Goal: Task Accomplishment & Management: Complete application form

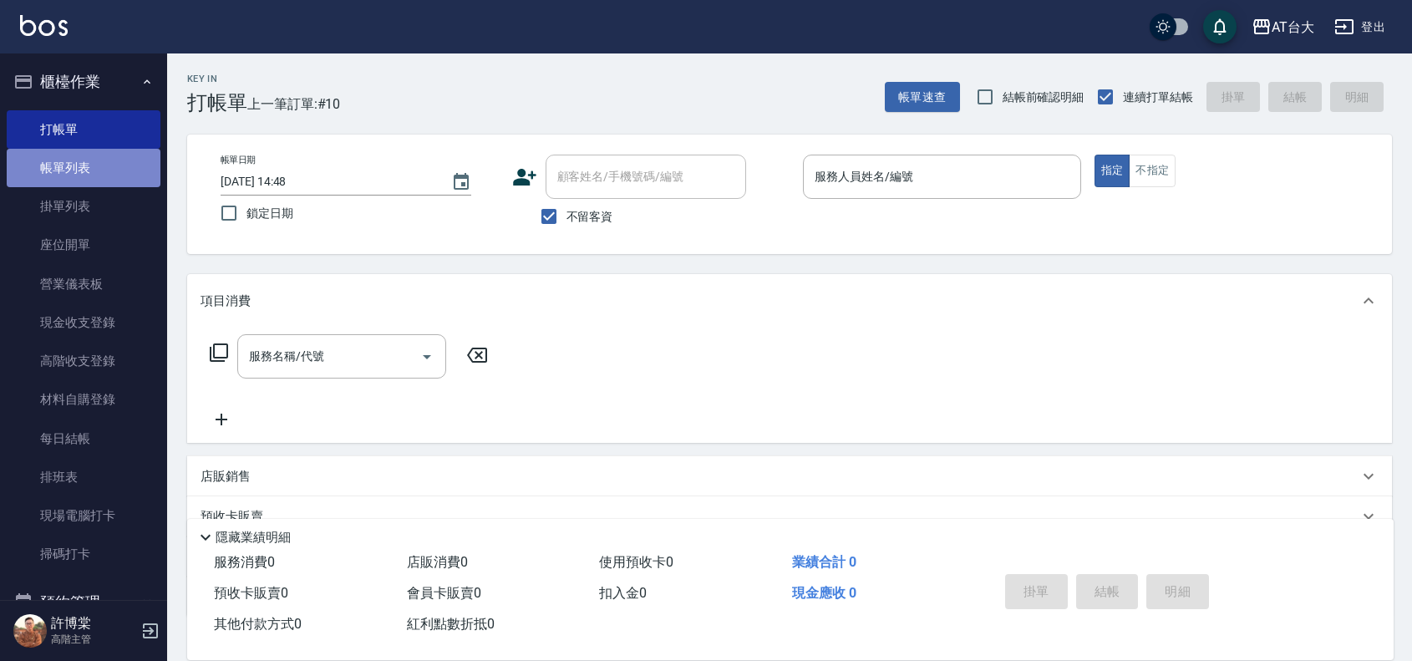
click at [104, 164] on link "帳單列表" at bounding box center [84, 168] width 154 height 38
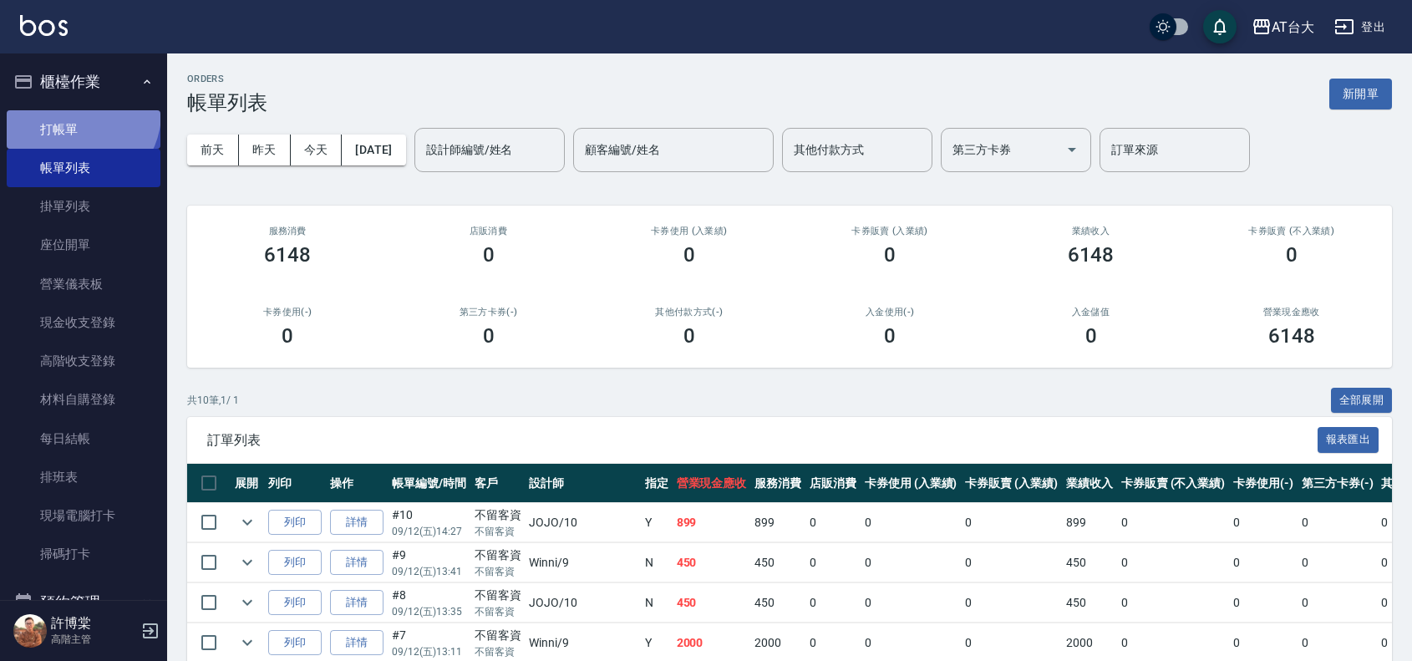
click at [77, 113] on link "打帳單" at bounding box center [84, 129] width 154 height 38
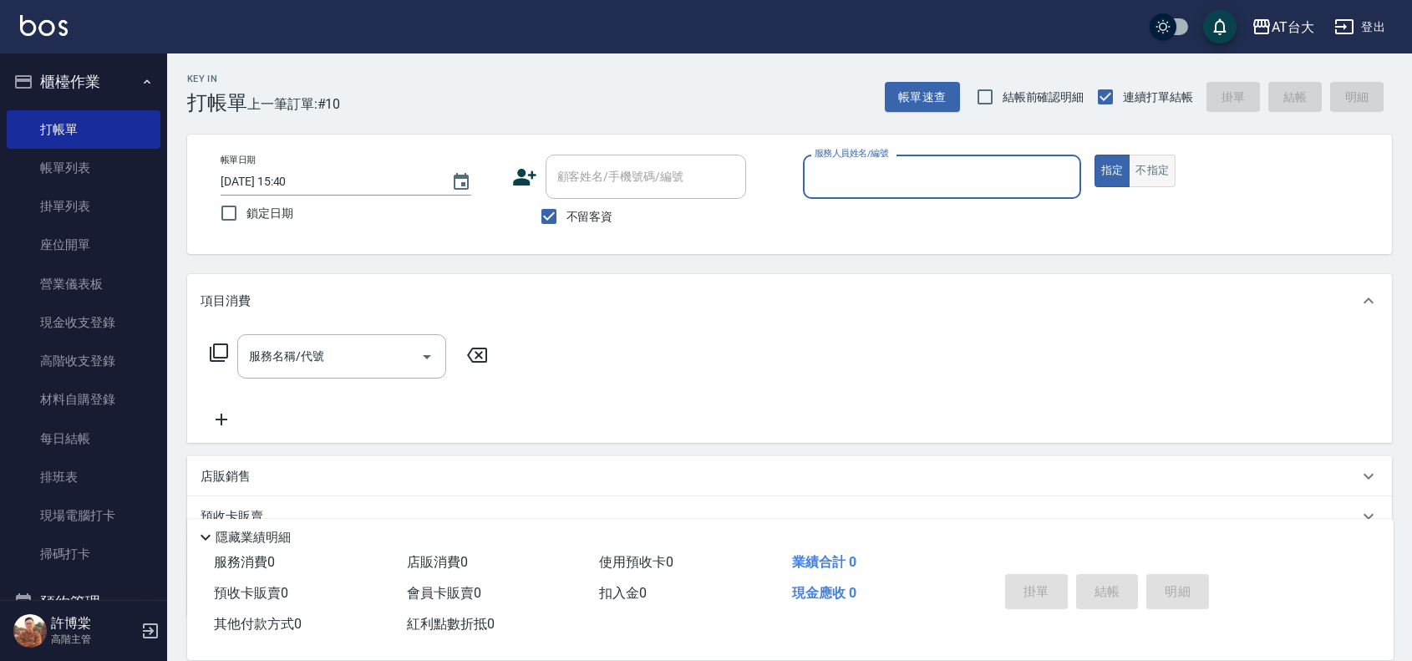
click at [1175, 176] on button "不指定" at bounding box center [1152, 171] width 47 height 33
click at [958, 178] on input "服務人員姓名/編號" at bounding box center [942, 176] width 263 height 29
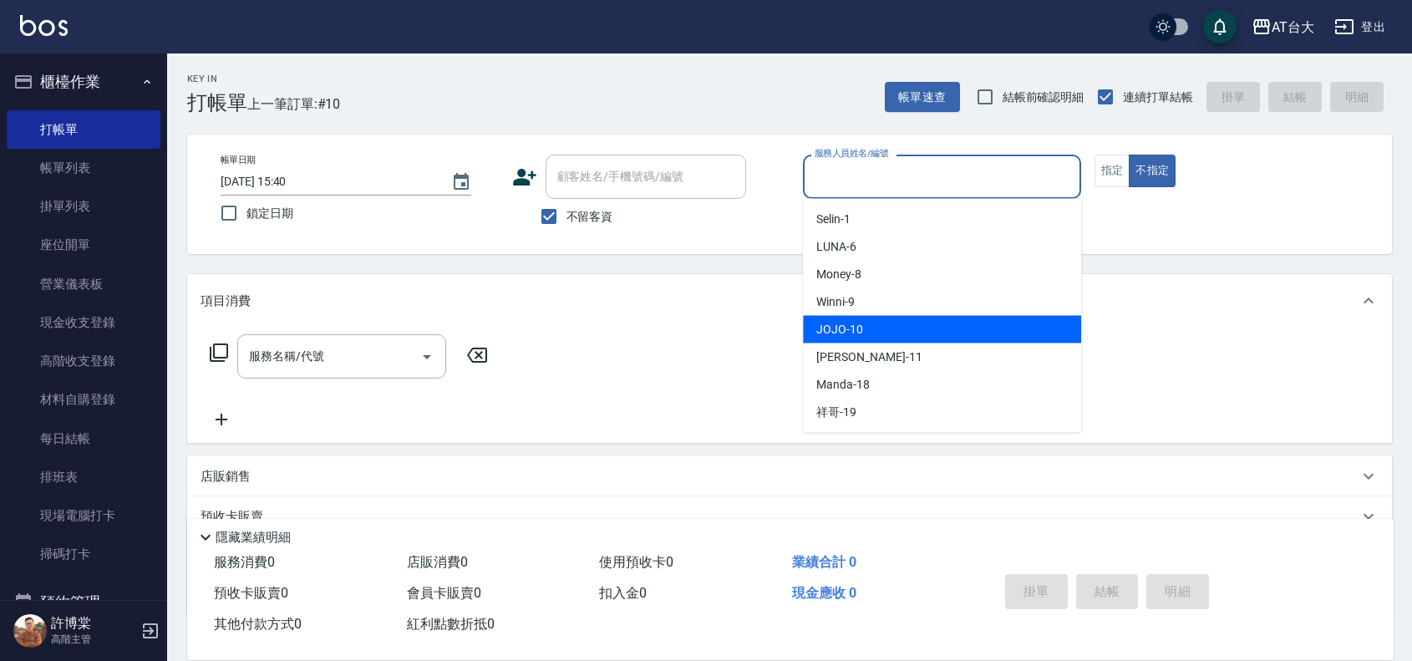
click at [878, 323] on div "JOJO -10" at bounding box center [942, 330] width 278 height 28
type input "JOJO-10"
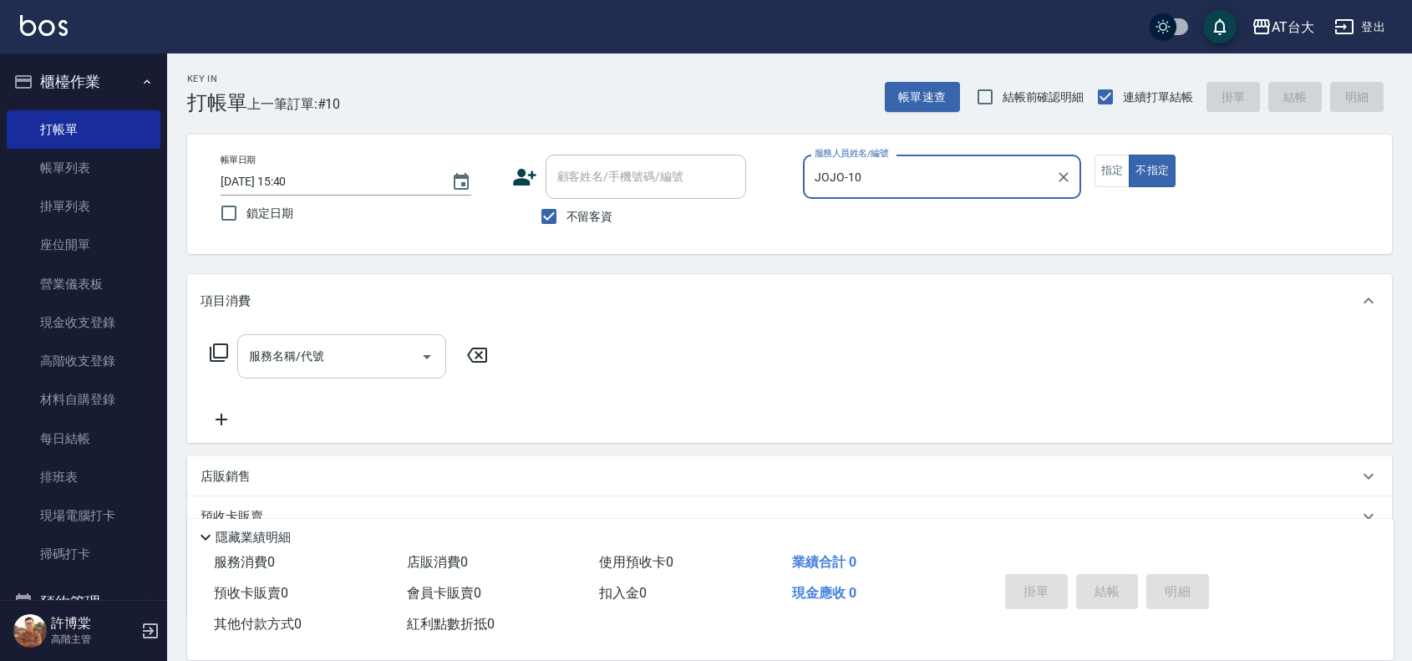
click at [394, 352] on input "服務名稱/代號" at bounding box center [329, 356] width 169 height 29
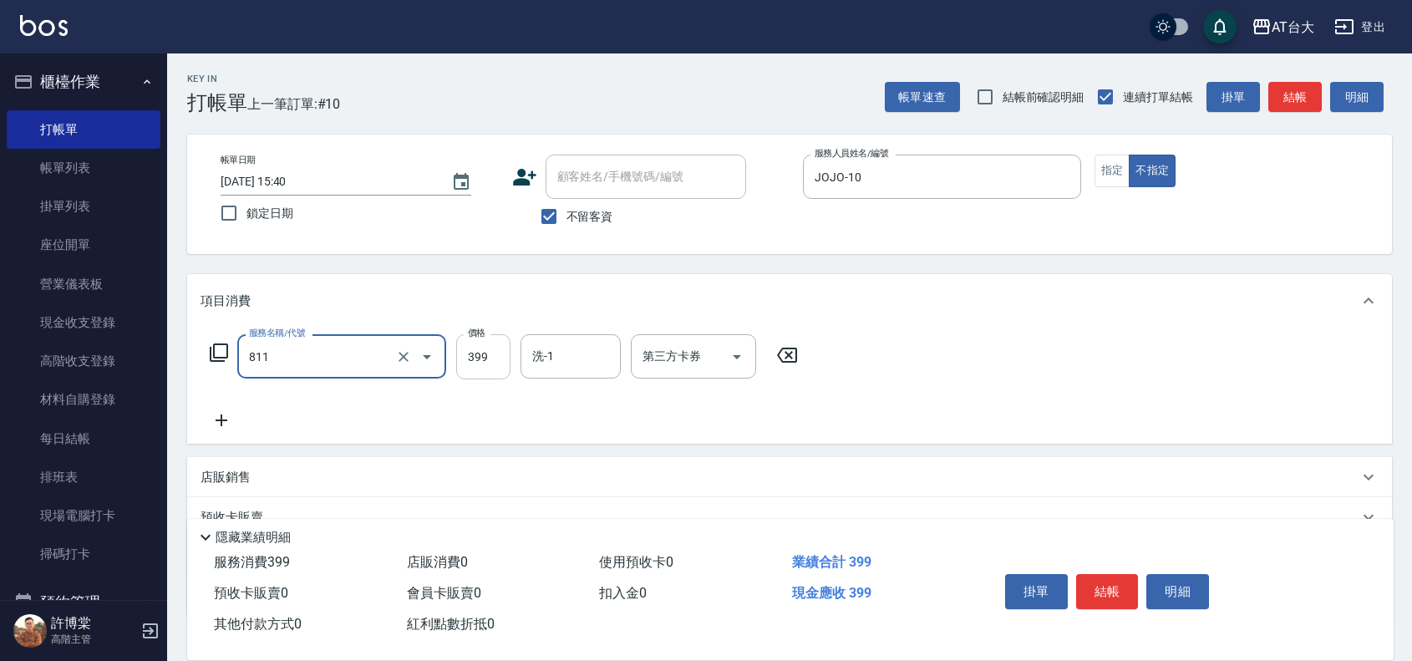
type input "洗+剪(811)"
click at [497, 355] on input "399" at bounding box center [483, 356] width 54 height 45
type input "450"
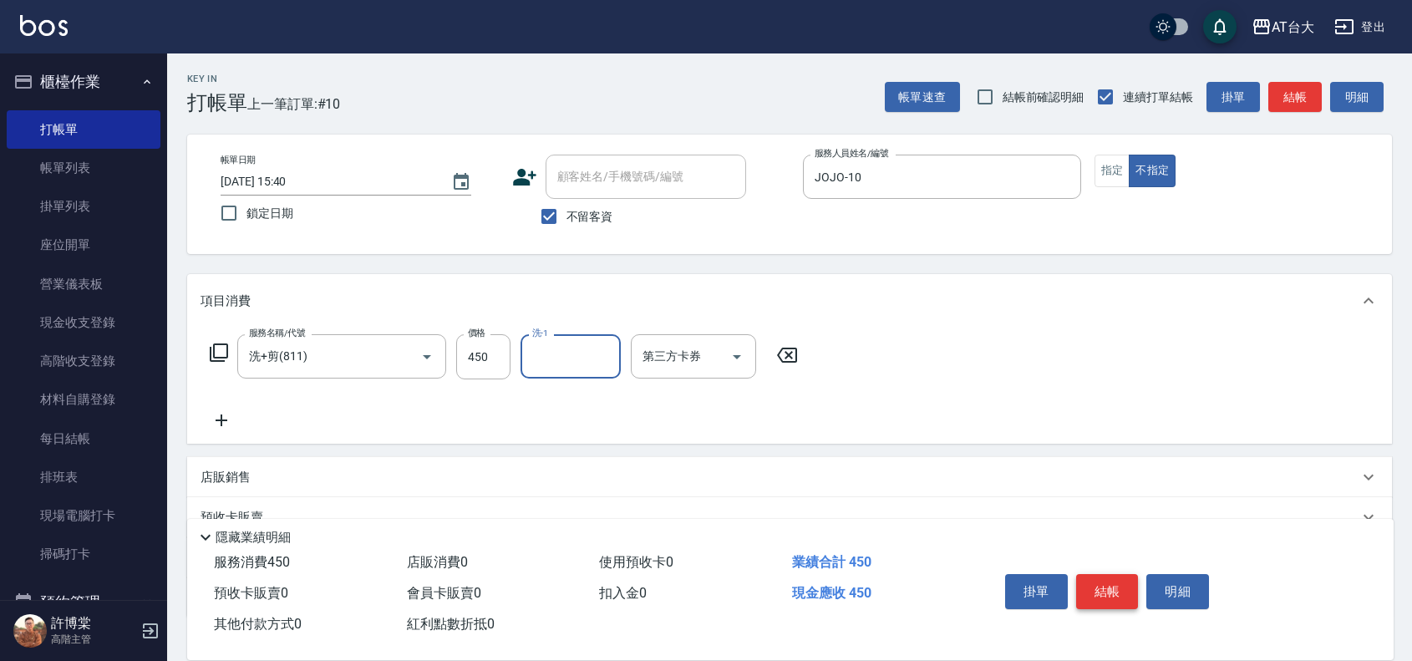
click at [1124, 593] on button "結帳" at bounding box center [1107, 591] width 63 height 35
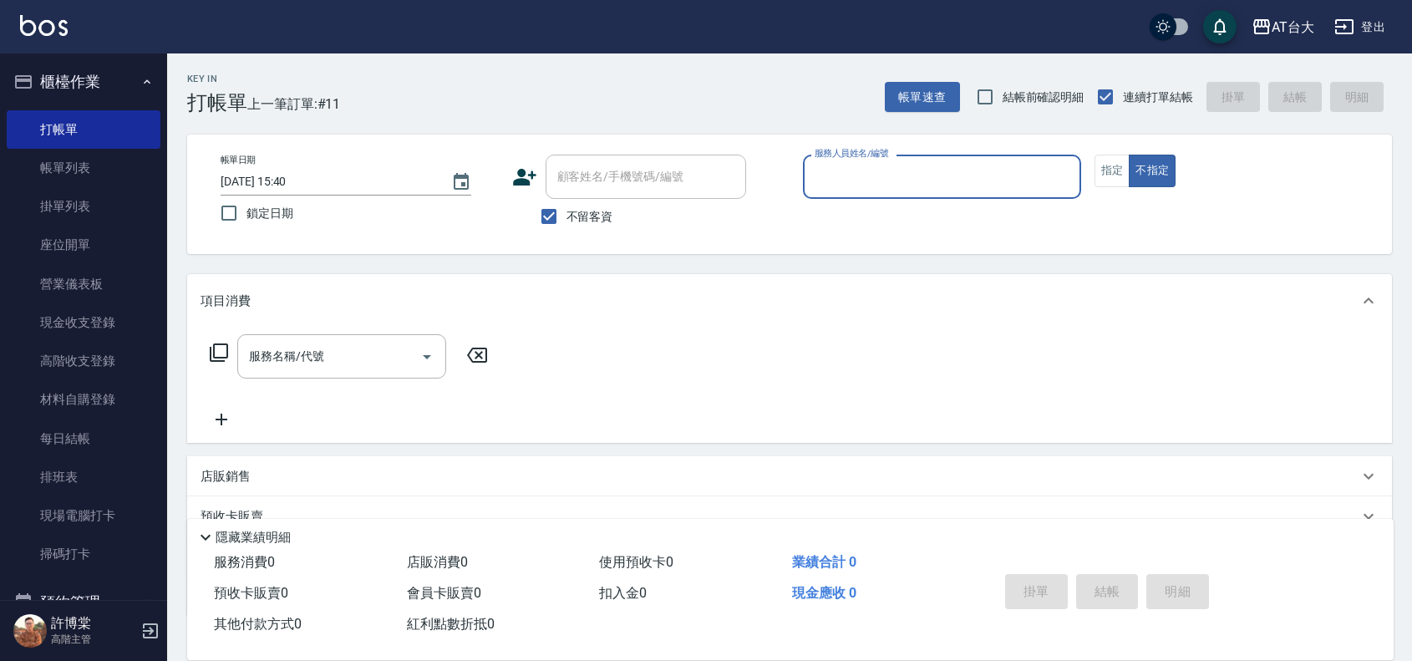
drag, startPoint x: 35, startPoint y: 155, endPoint x: 345, endPoint y: 21, distance: 338.0
click at [35, 155] on link "帳單列表" at bounding box center [84, 168] width 154 height 38
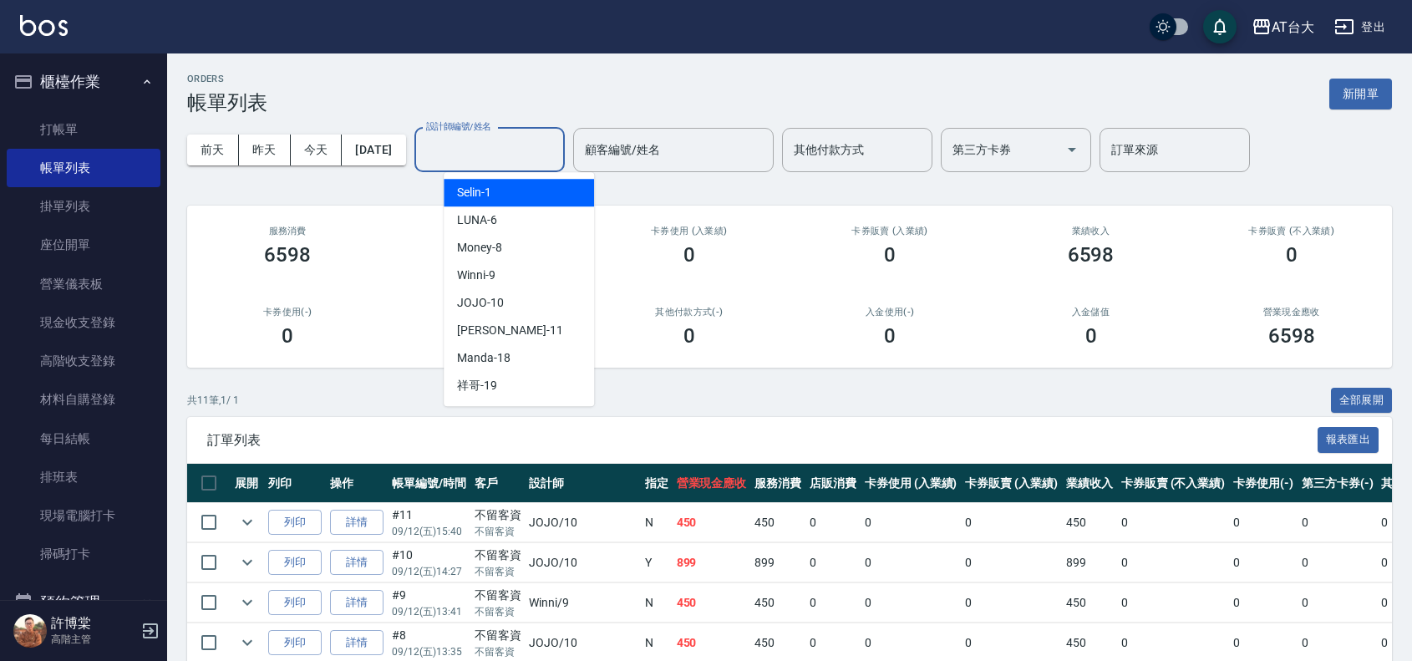
click at [512, 144] on input "設計師編號/姓名" at bounding box center [489, 149] width 135 height 29
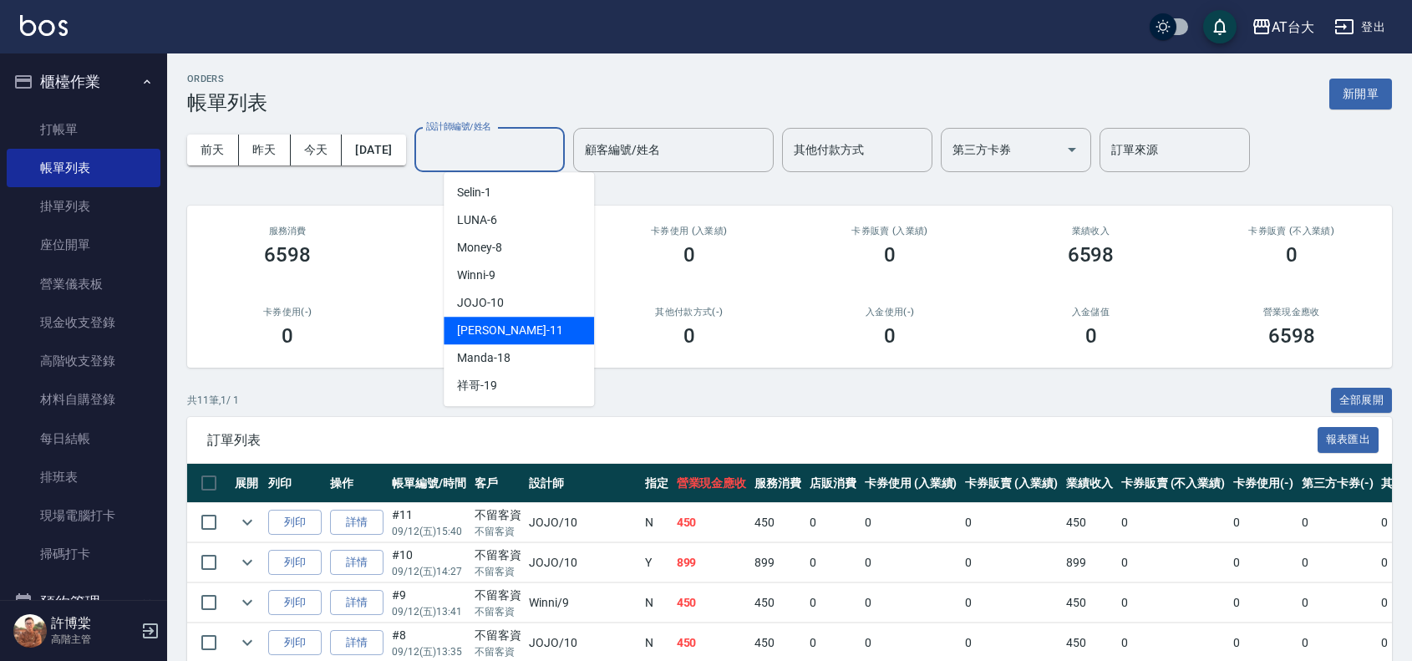
click at [554, 332] on div "[PERSON_NAME] -11" at bounding box center [519, 331] width 150 height 28
type input "[PERSON_NAME]-11"
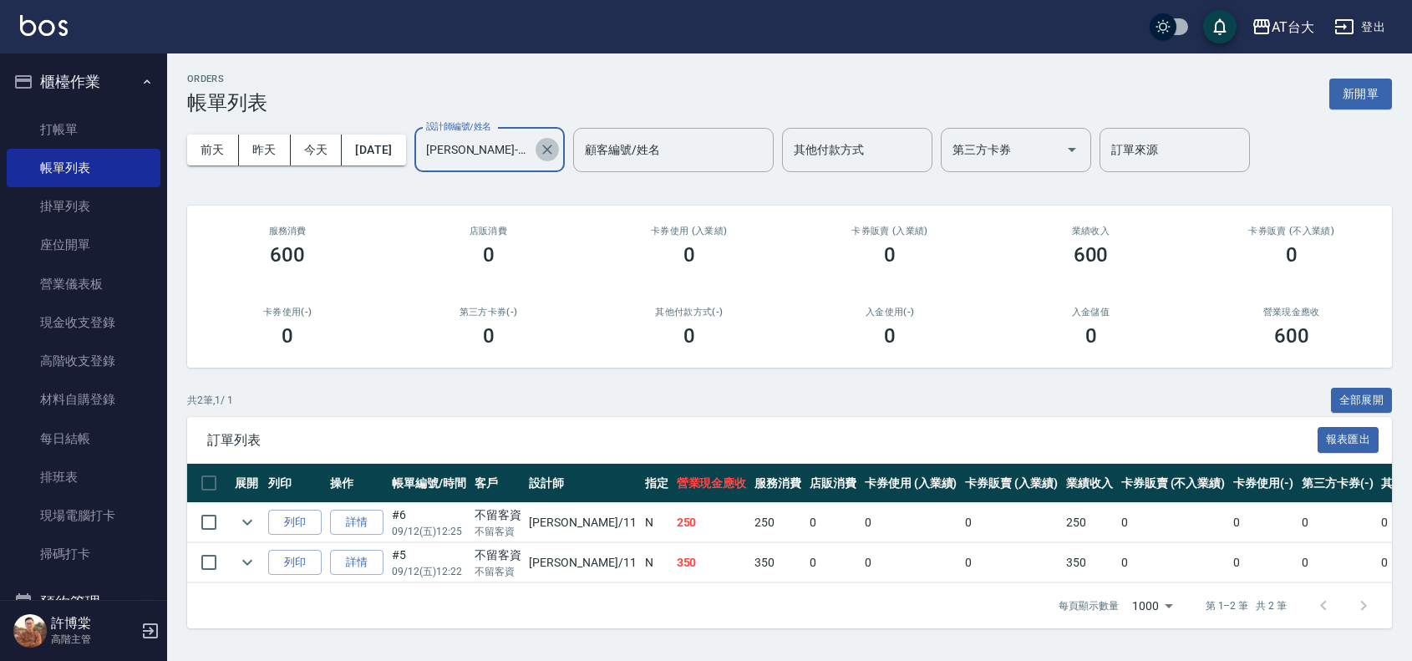
click at [556, 144] on icon "Clear" at bounding box center [547, 149] width 17 height 17
